Goal: Communication & Community: Answer question/provide support

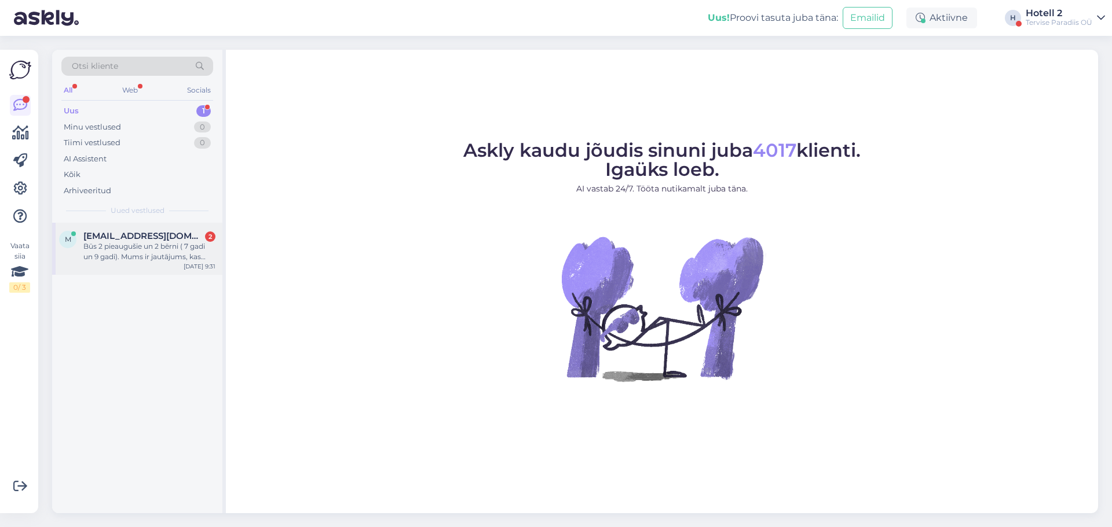
click at [133, 250] on div "Būs 2 pieaugušie un 2 bērni ( 7 gadi un 9 gadi). Mums ir jautājums, kas ietilps…" at bounding box center [149, 251] width 132 height 21
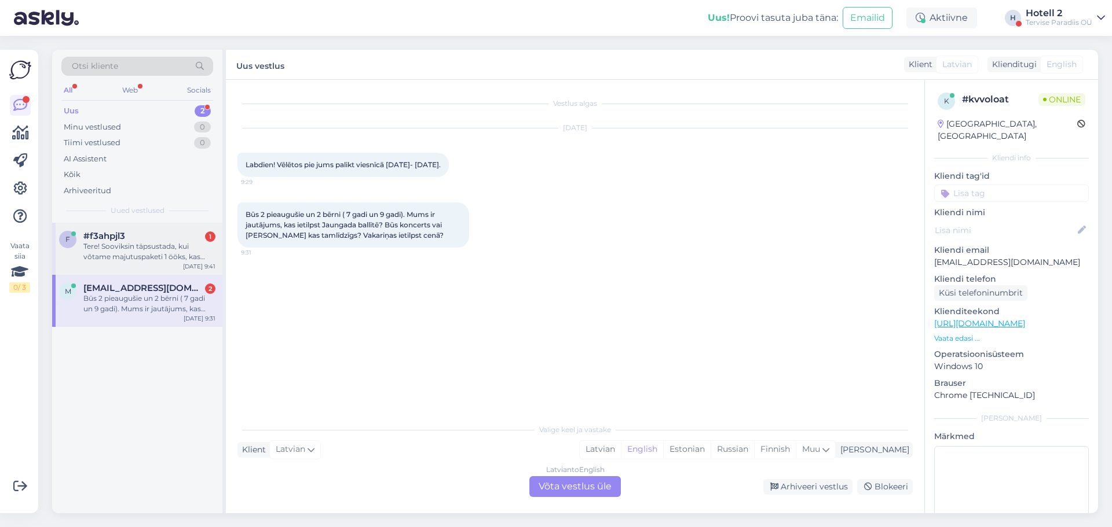
click at [167, 249] on div "Tere! Sooviksin täpsustada, kui võtame majutuspaketi 1 ööks, kas hommikul ja jä…" at bounding box center [149, 251] width 132 height 21
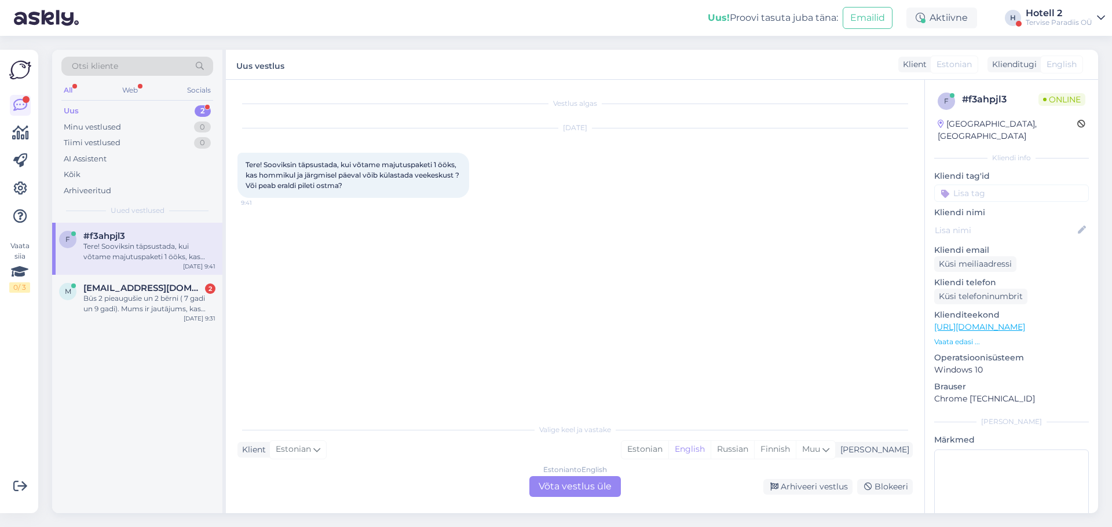
click at [592, 481] on div "Estonian to English Võta vestlus üle" at bounding box center [574, 487] width 91 height 21
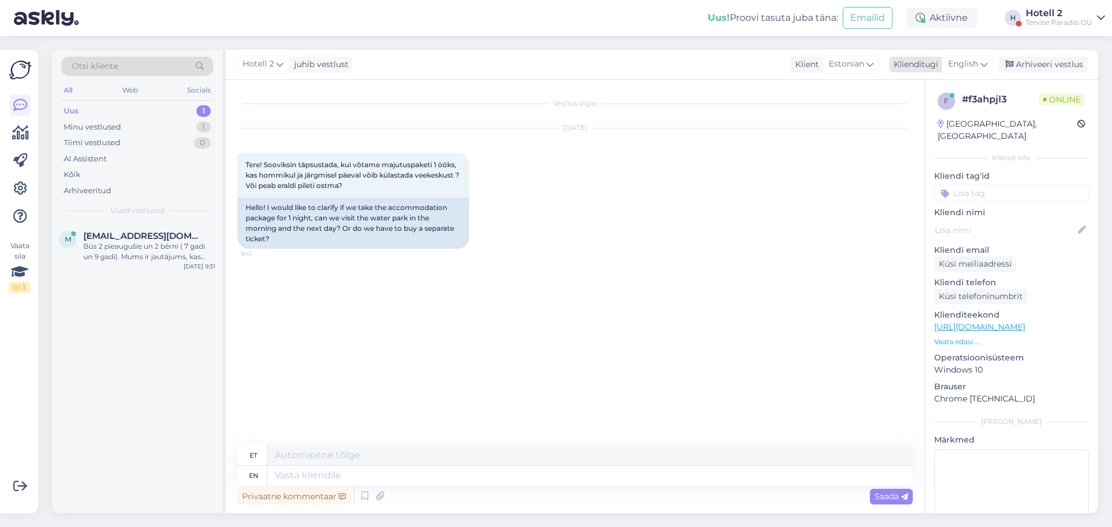
click at [983, 67] on icon at bounding box center [983, 64] width 7 height 13
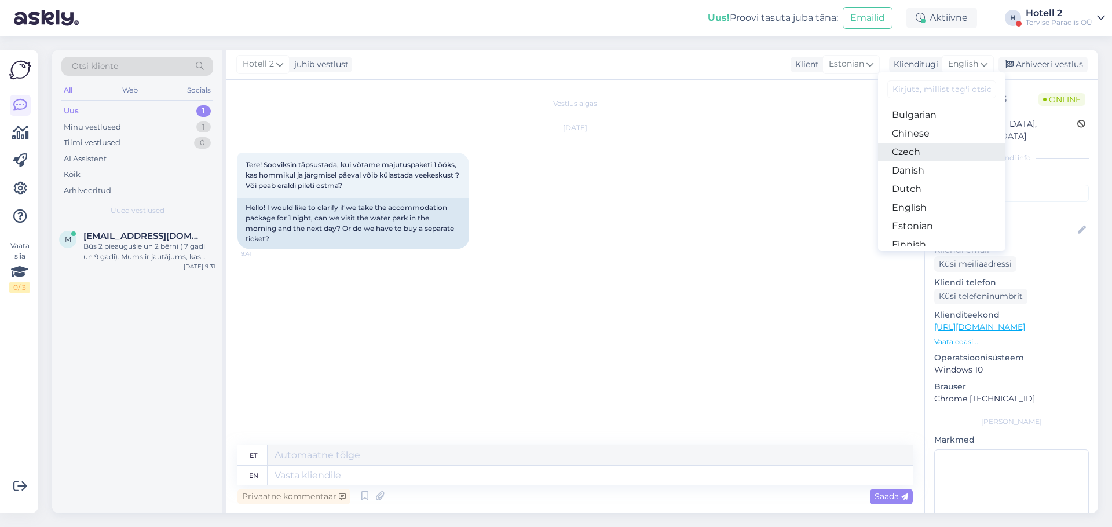
scroll to position [58, 0]
click at [929, 206] on link "Estonian" at bounding box center [941, 206] width 127 height 19
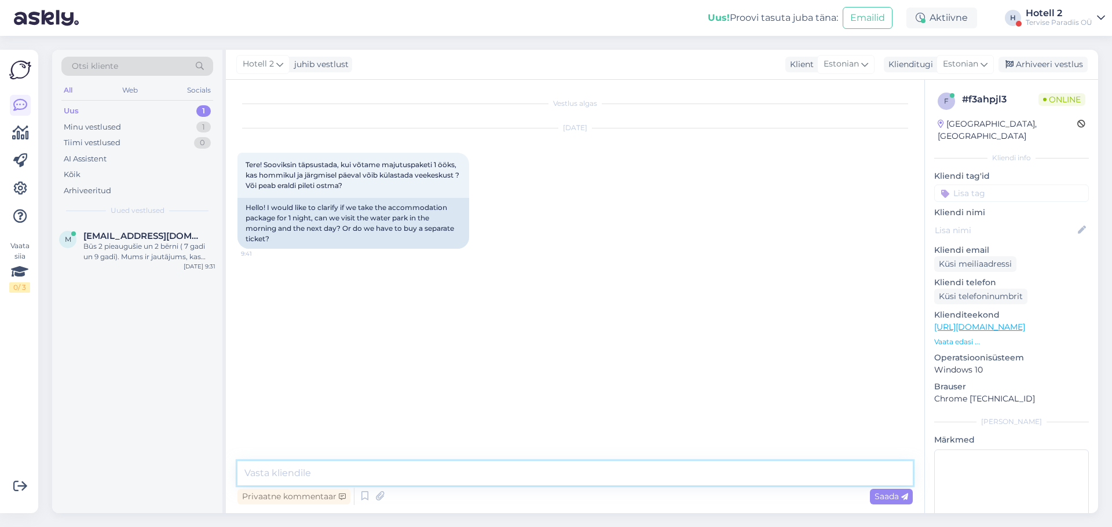
click at [309, 471] on textarea at bounding box center [574, 473] width 675 height 24
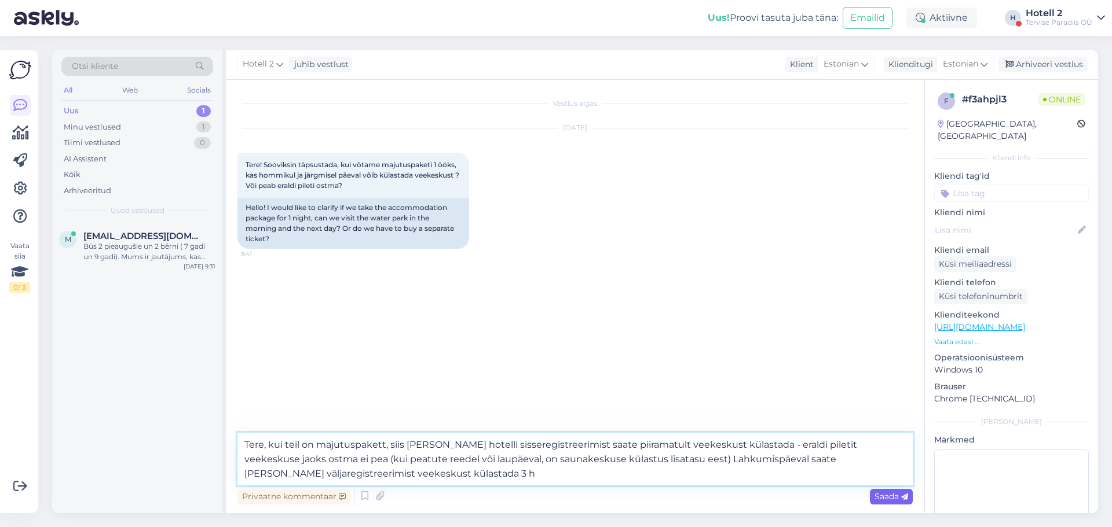
type textarea "Tere, kui teil on majutuspakett, siis [PERSON_NAME] hotelli sisseregistreerimis…"
click at [880, 500] on span "Saada" at bounding box center [891, 497] width 34 height 10
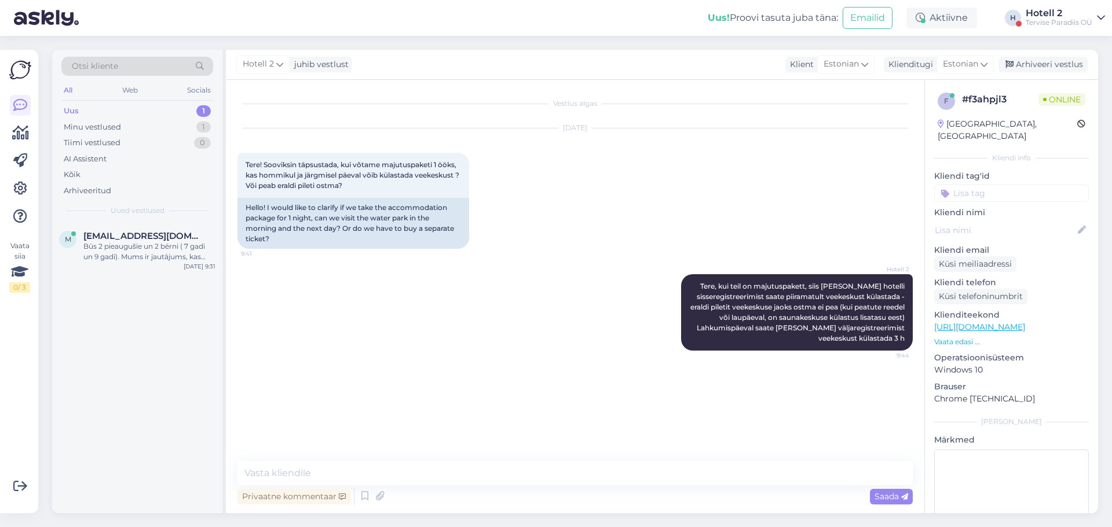
click at [1040, 56] on div "Hotell 2 juhib vestlust Klient Estonian Klienditugi Estonian Arabic Belarusian …" at bounding box center [662, 65] width 872 height 30
drag, startPoint x: 1034, startPoint y: 63, endPoint x: 746, endPoint y: 144, distance: 299.1
click at [1034, 63] on div "Arhiveeri vestlus" at bounding box center [1042, 65] width 89 height 16
click at [130, 248] on div "Būs 2 pieaugušie un 2 bērni ( 7 gadi un 9 gadi). Mums ir jautājums, kas ietilps…" at bounding box center [149, 251] width 132 height 21
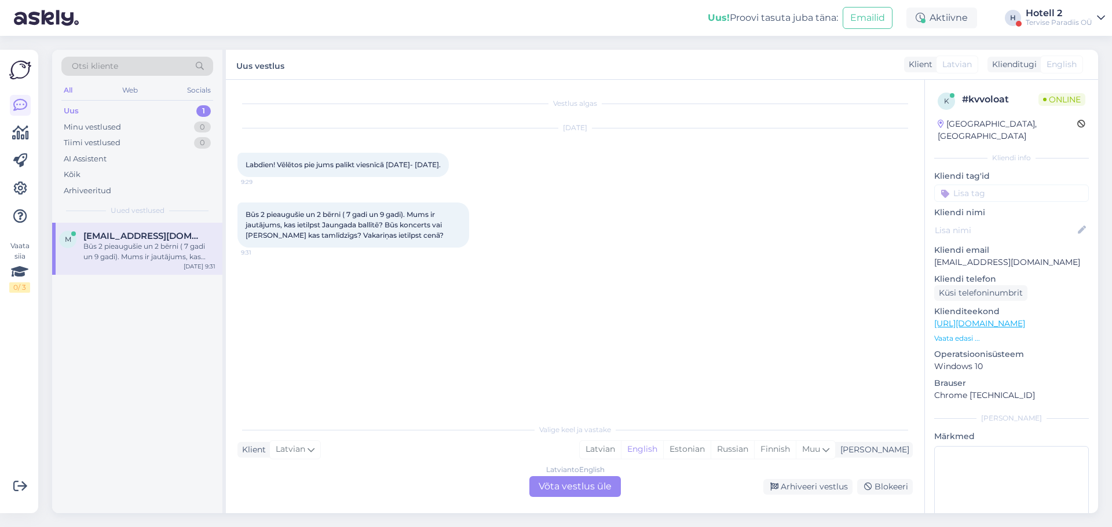
click at [559, 492] on div "Latvian to English Võta vestlus üle" at bounding box center [574, 487] width 91 height 21
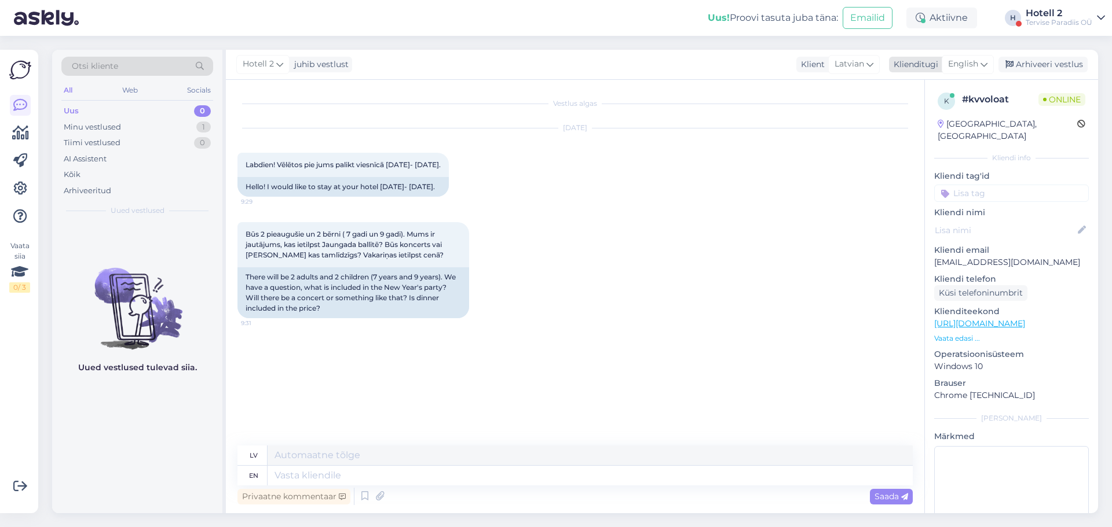
click at [987, 65] on icon at bounding box center [983, 64] width 7 height 13
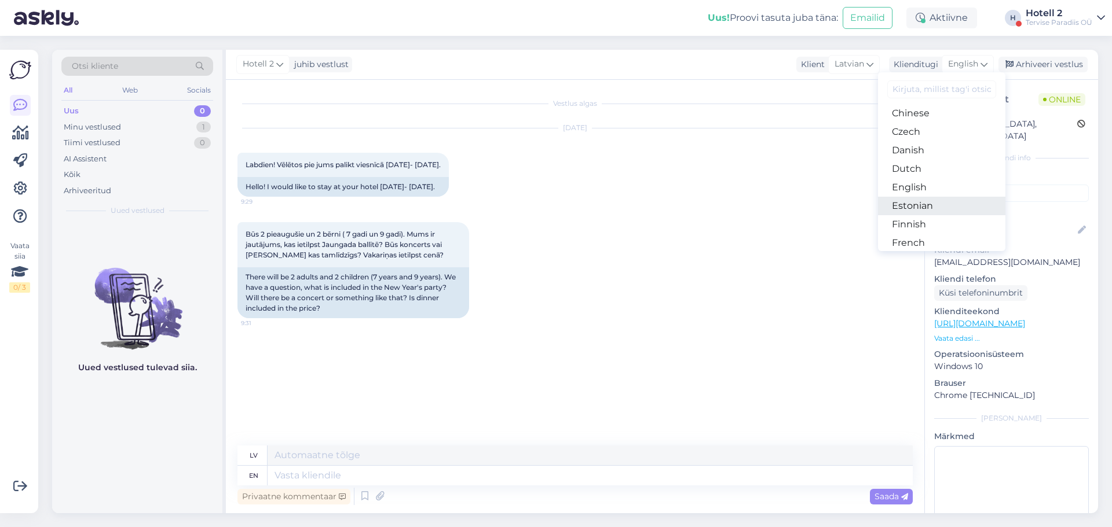
drag, startPoint x: 928, startPoint y: 204, endPoint x: 904, endPoint y: 205, distance: 24.3
click at [928, 204] on link "Estonian" at bounding box center [941, 206] width 127 height 19
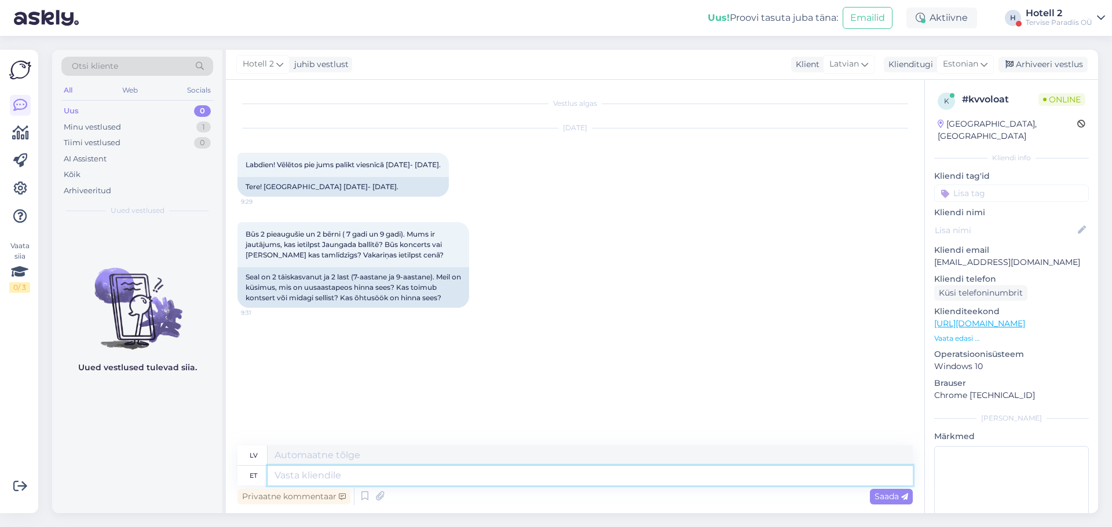
click at [331, 477] on textarea at bounding box center [590, 476] width 645 height 20
type textarea "Palun"
type textarea "Lūdzu"
type textarea "Palun edastage o"
type textarea "Lūdzu, pārsūtiet"
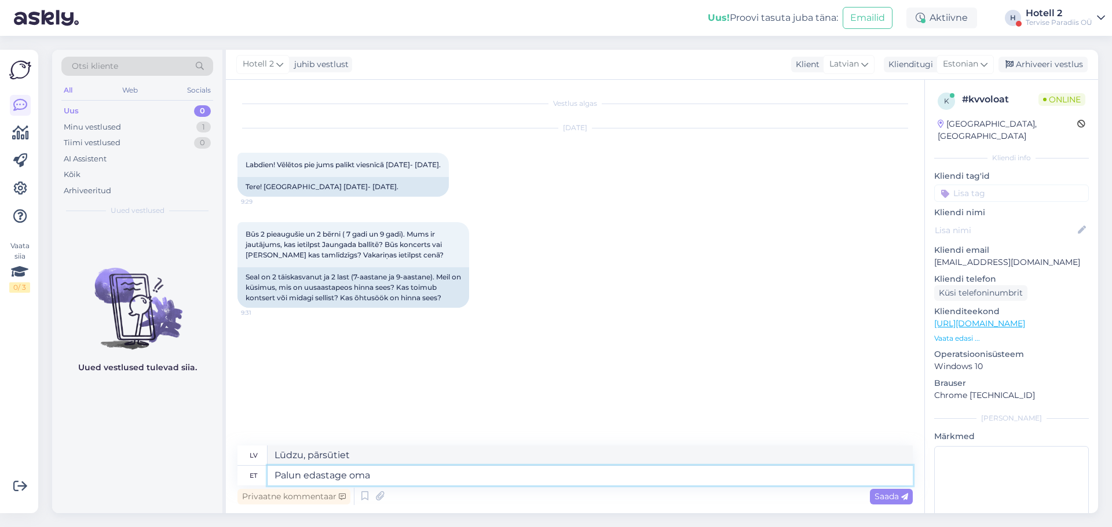
type textarea "Palun edastage oma"
type textarea "Lūdzu, pārsūtiet savu"
type textarea "Palun edastage oma päring"
type textarea "Lūdzu, iesniedziet savu pieprasījumu."
type textarea "Palun edastage oma päring aadressile"
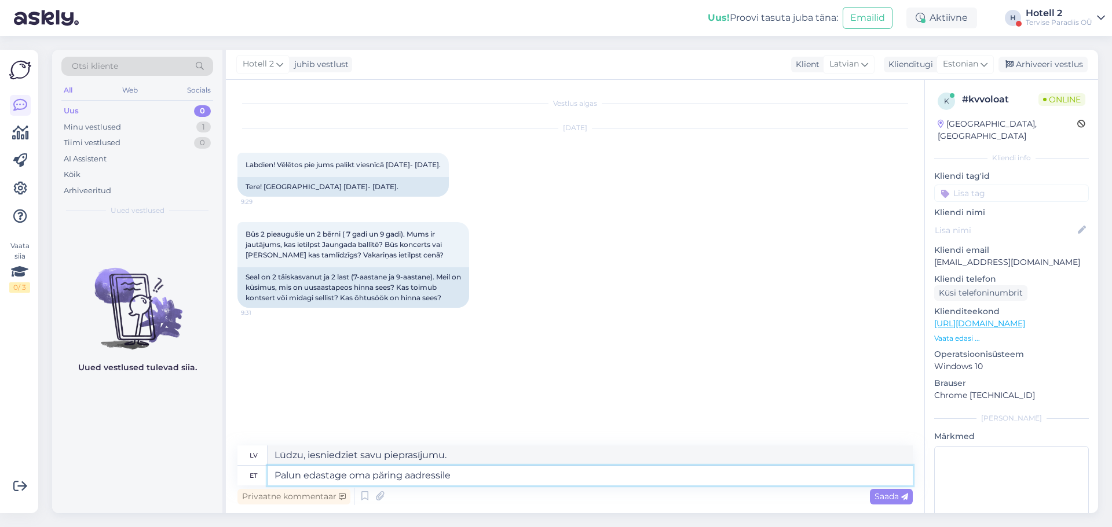
type textarea "Lūdzu, pārsūtiet savu pieprasījumu uz"
type textarea "Palun edastage oma päring aadressile sales@s"
type textarea "Lūdzu, nosūtiet savu pieprasījumu pārdošanas nodaļai"
type textarea "Palun edastage oma päring aadressile [EMAIL_ADDRESS][DOMAIN_NAME]"
type textarea "Lūdzu, sūtiet savu pieprasījumu uz [EMAIL_ADDRESS][DOMAIN_NAME]"
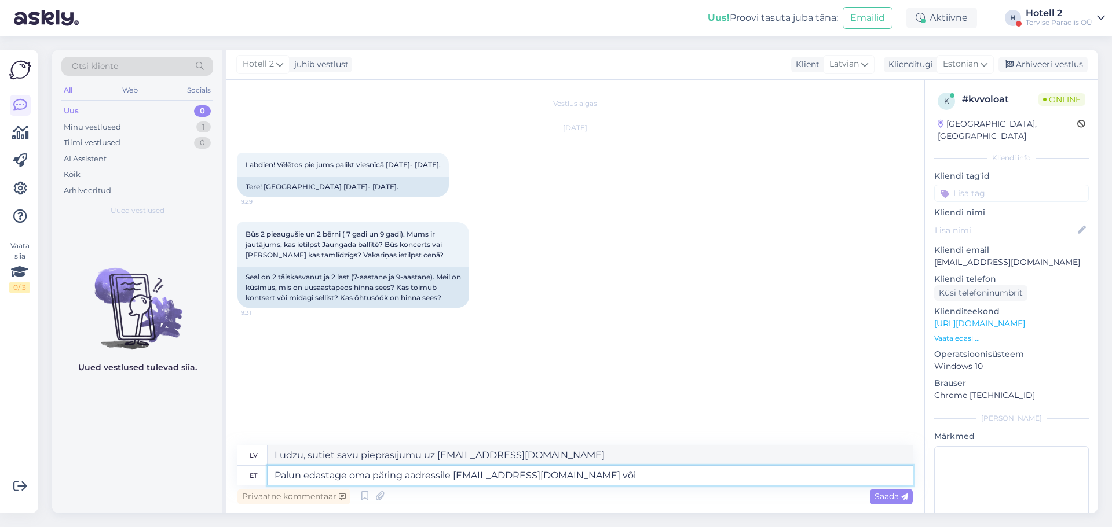
type textarea "Palun edastage oma päring aadressile [EMAIL_ADDRESS][DOMAIN_NAME] või"
type textarea "Lūdzu, sūtiet savu pieprasījumu uz [EMAIL_ADDRESS][DOMAIN_NAME] vai"
type textarea "Palun edastage oma päring aadressile [EMAIL_ADDRESS][DOMAIN_NAME] või [EMAIL_AD…"
type textarea "Lūdzu, sūtiet savu pieprasījumu uz [EMAIL_ADDRESS][DOMAIN_NAME] vai [EMAIL_ADDR…"
type textarea "Palun edastage oma päring aadressile [EMAIL_ADDRESS][DOMAIN_NAME] või [EMAIL_AD…"
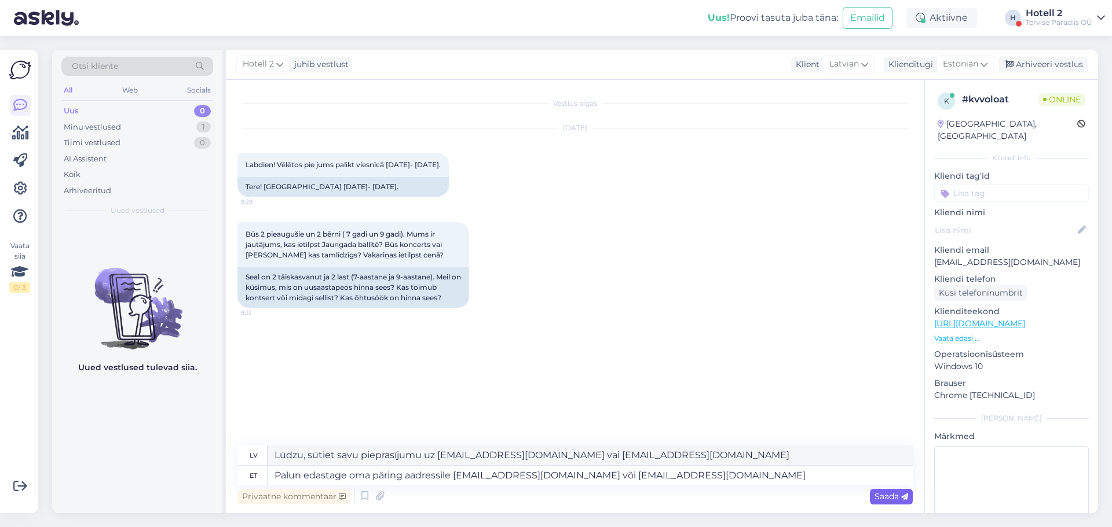
click at [880, 497] on span "Saada" at bounding box center [891, 497] width 34 height 10
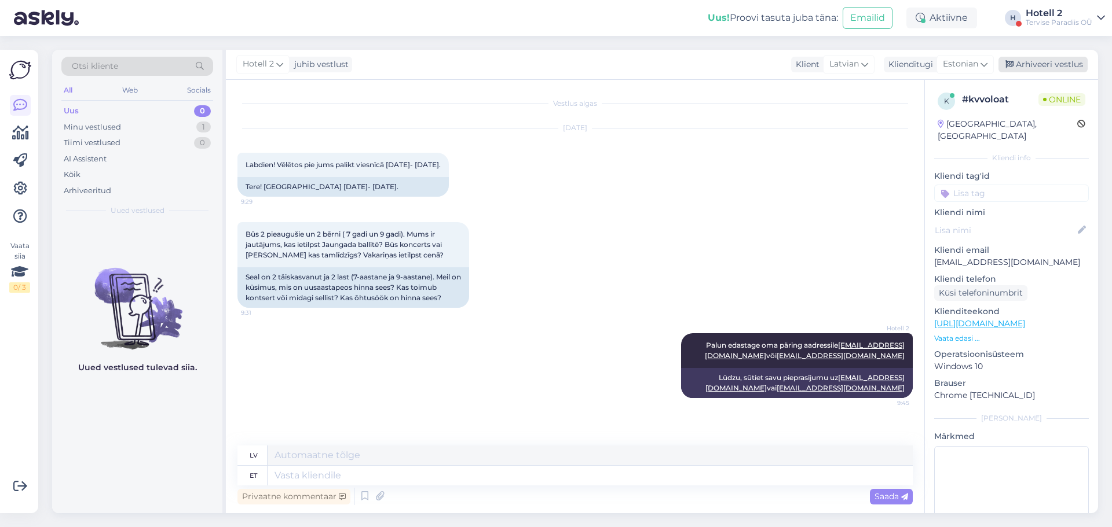
click at [1038, 67] on div "Arhiveeri vestlus" at bounding box center [1042, 65] width 89 height 16
